Goal: Navigation & Orientation: Go to known website

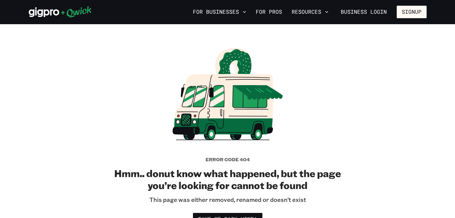
click at [237, 99] on icon at bounding box center [249, 97] width 34 height 22
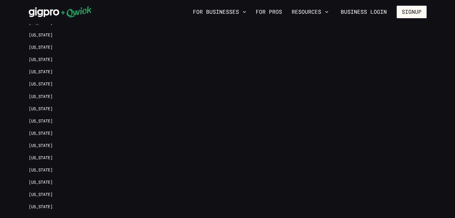
scroll to position [442, 0]
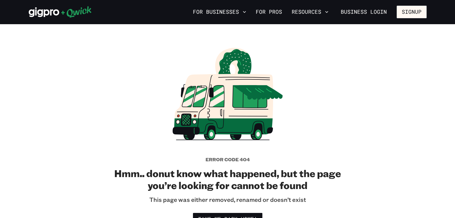
click at [0, 0] on div "For Businesses For Pros Resources Business Login Signup" at bounding box center [227, 12] width 455 height 24
